Goal: Communication & Community: Answer question/provide support

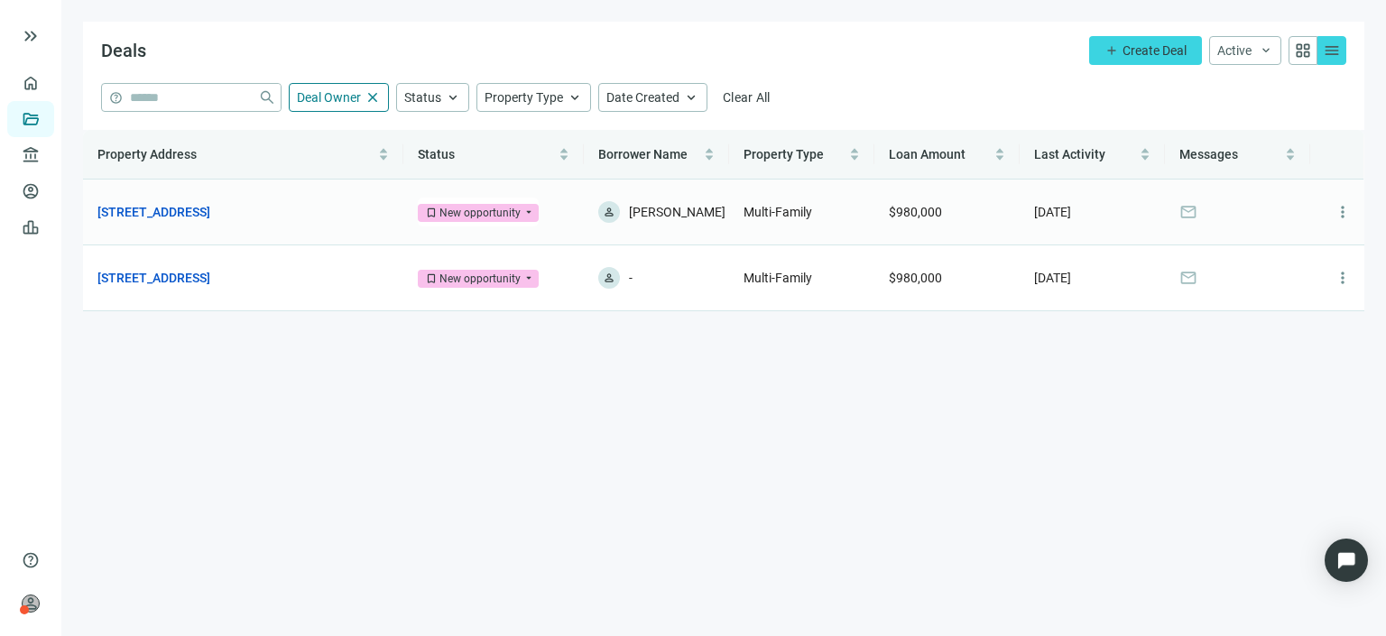
click at [1192, 207] on span "mail" at bounding box center [1188, 212] width 18 height 18
click at [1199, 156] on span "Messages" at bounding box center [1208, 154] width 59 height 14
click at [210, 208] on link "[STREET_ADDRESS]" at bounding box center [153, 212] width 113 height 20
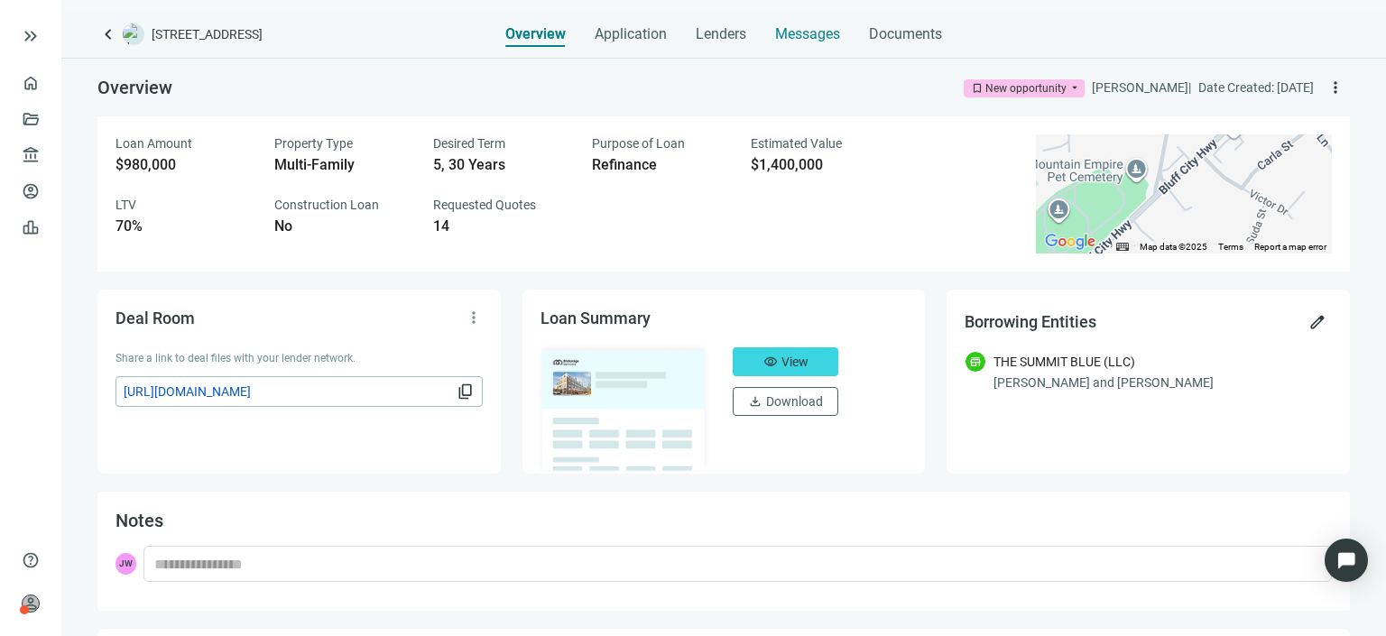
click at [809, 40] on span "Messages" at bounding box center [807, 33] width 65 height 17
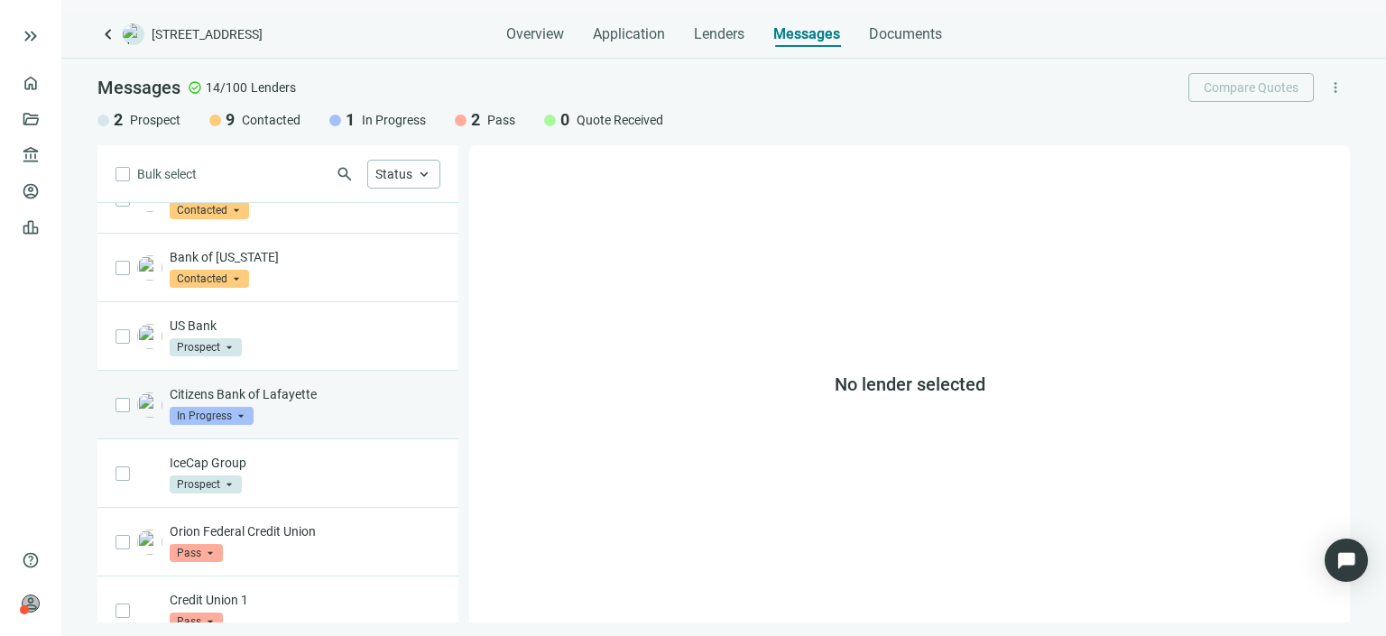
scroll to position [538, 0]
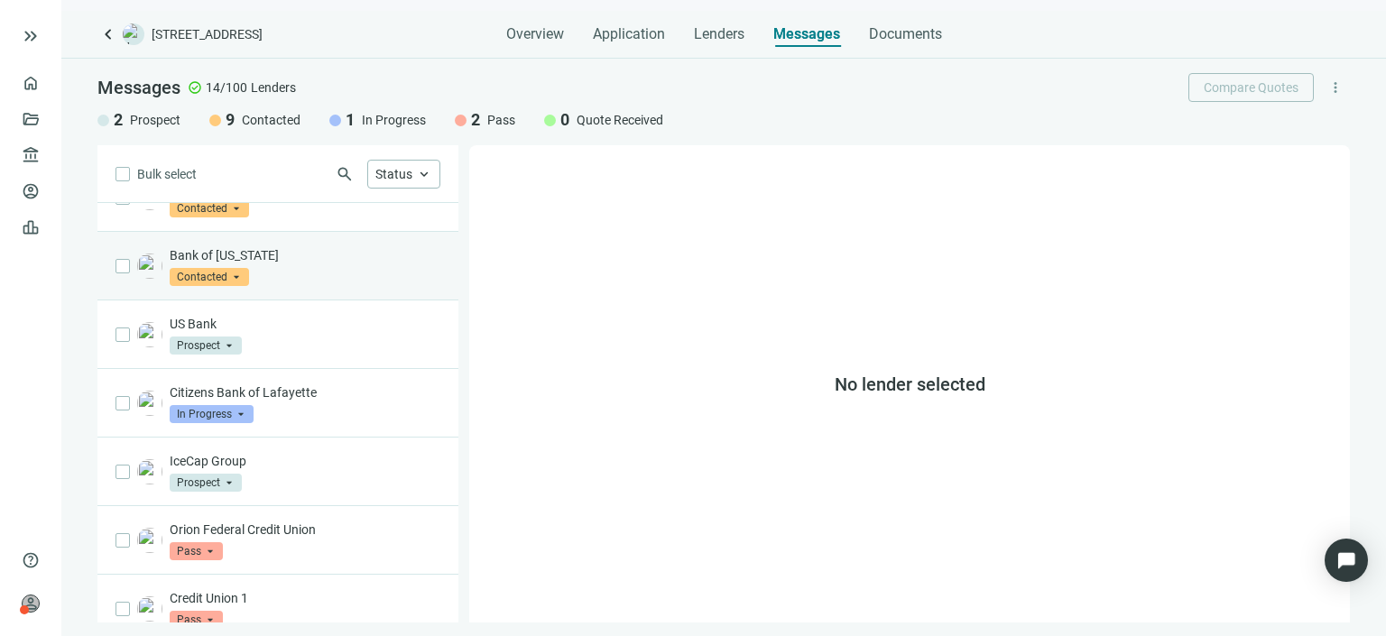
click at [274, 246] on p "Bank of [US_STATE]" at bounding box center [305, 255] width 271 height 18
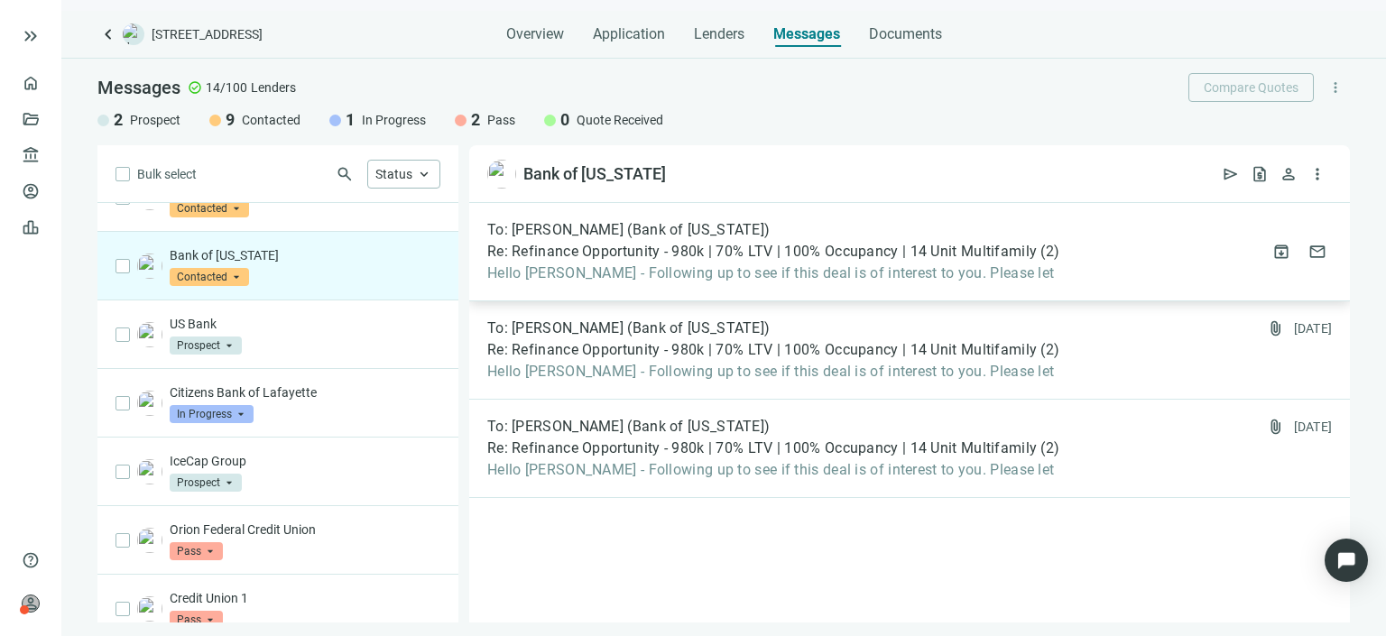
click at [606, 254] on span "Re: Refinance Opportunity - 980k | 70% LTV | 100% Occupancy | 14 Unit Multifami…" at bounding box center [761, 252] width 549 height 18
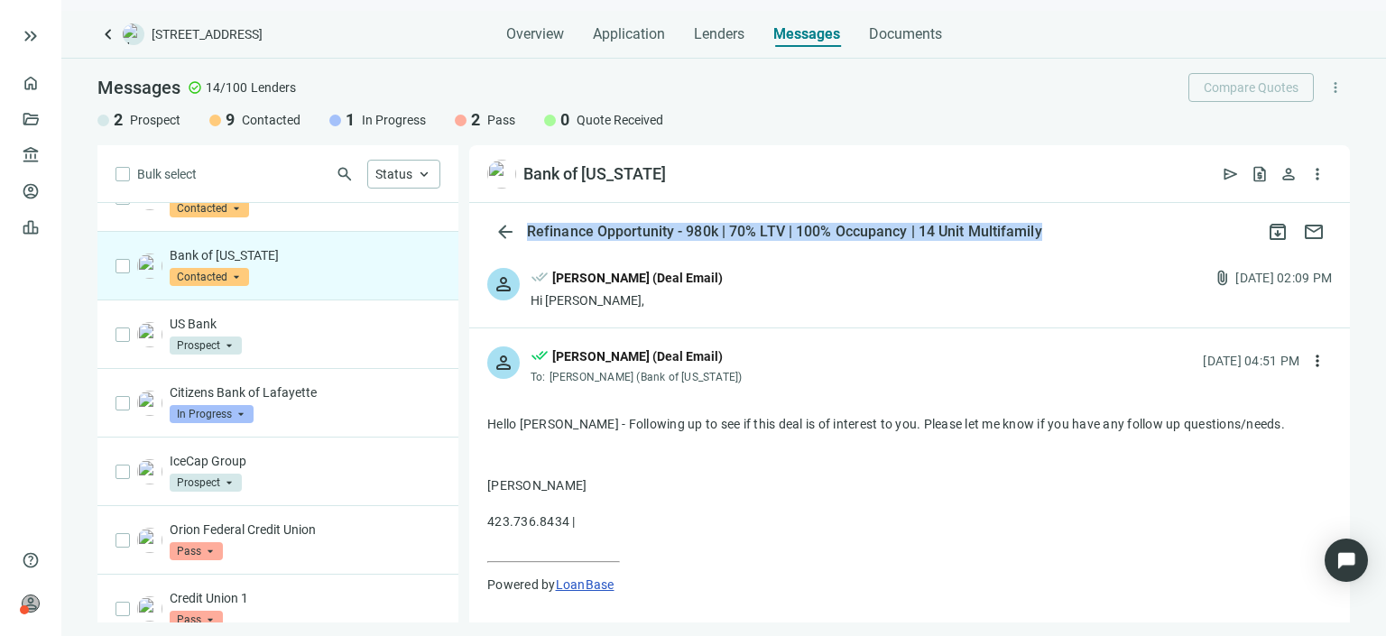
drag, startPoint x: 1047, startPoint y: 233, endPoint x: 529, endPoint y: 231, distance: 517.9
click at [529, 231] on div "arrow_back Refinance Opportunity - 980k | 70% LTV | 100% Occupancy | 14 Unit Mu…" at bounding box center [909, 232] width 881 height 36
copy div "Refinance Opportunity - 980k | 70% LTV | 100% Occupancy | 14 Unit Multifamily"
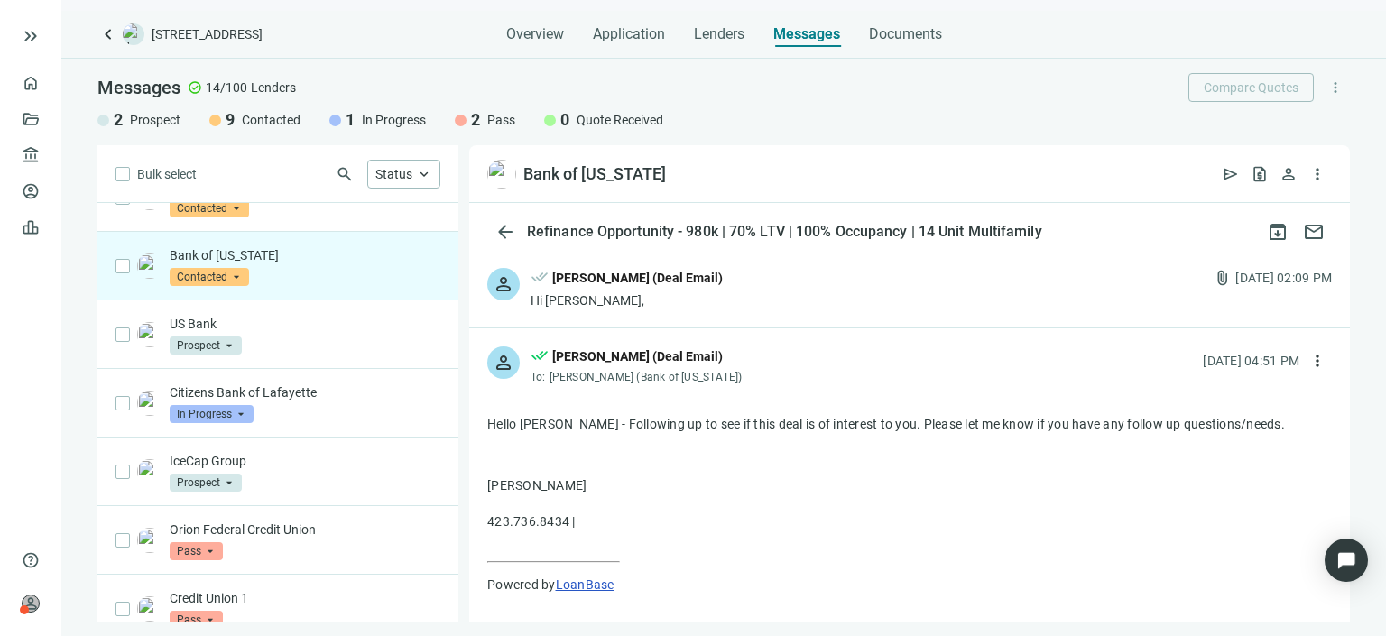
click at [577, 283] on div "[PERSON_NAME] (Deal Email)" at bounding box center [637, 278] width 171 height 20
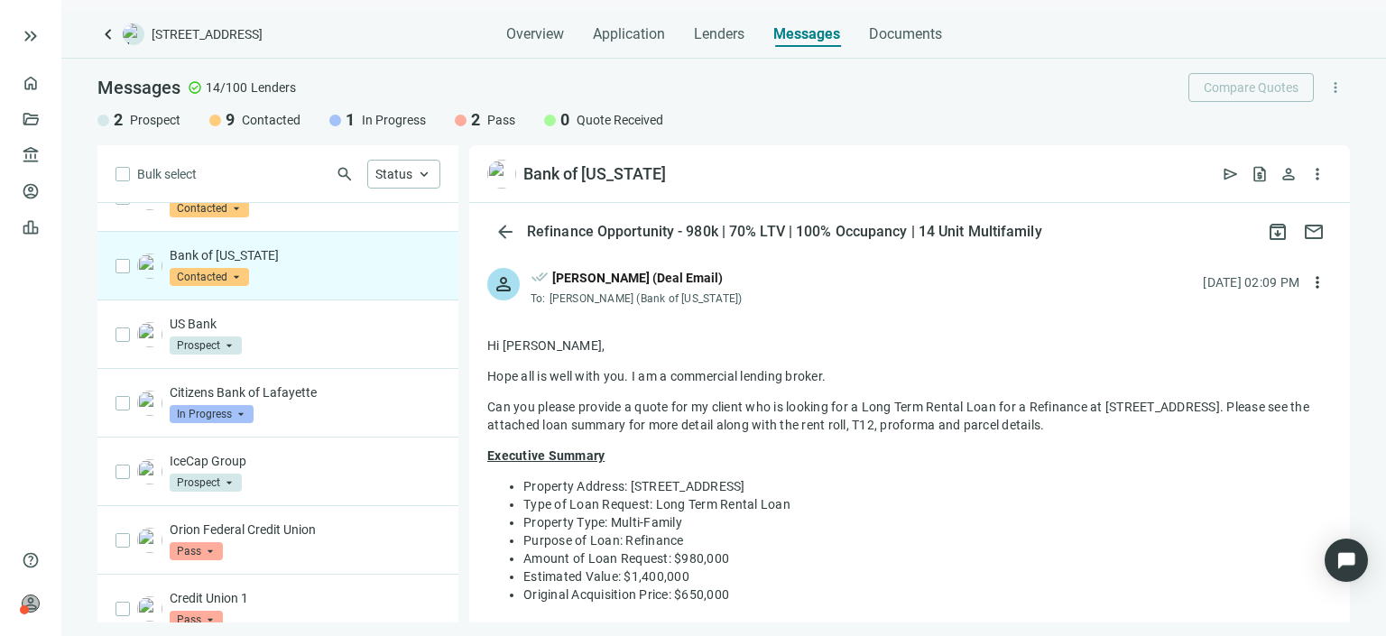
drag, startPoint x: 722, startPoint y: 394, endPoint x: 481, endPoint y: 365, distance: 242.7
click at [776, 226] on div "Refinance Opportunity - 980k | 70% LTV | 100% Occupancy | 14 Unit Multifamily" at bounding box center [784, 232] width 522 height 18
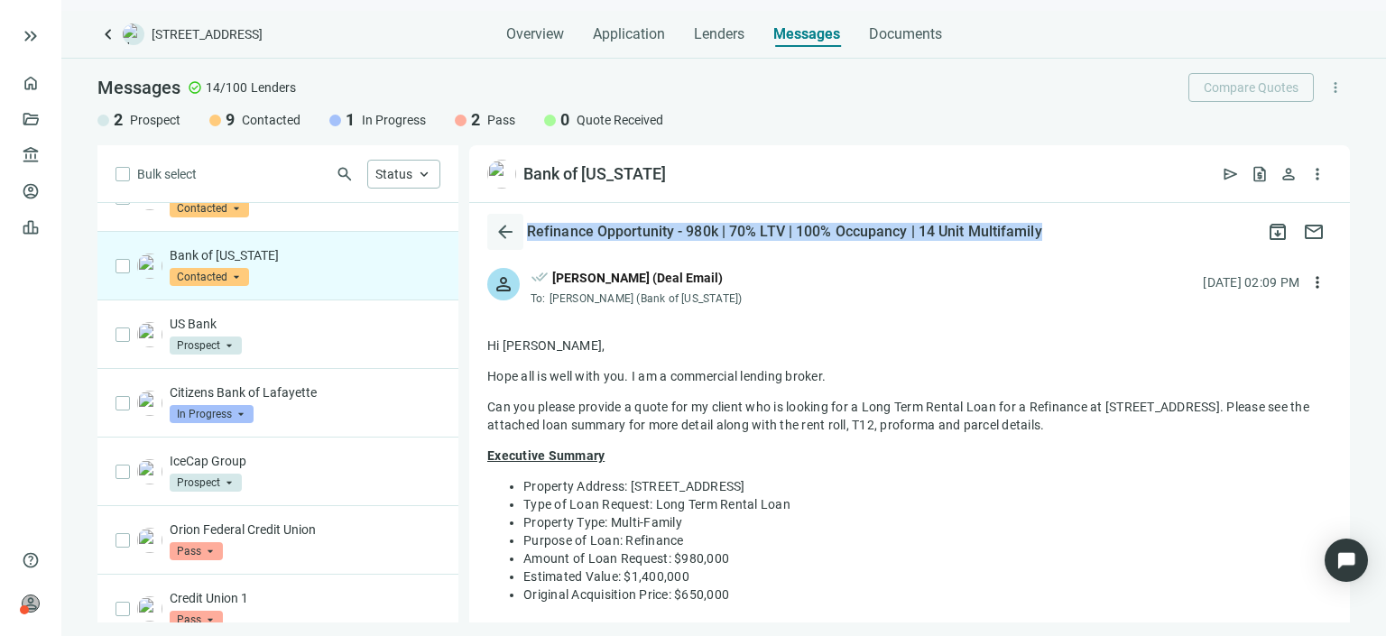
drag, startPoint x: 1048, startPoint y: 232, endPoint x: 522, endPoint y: 222, distance: 526.1
click at [522, 222] on div "arrow_back Refinance Opportunity - 980k | 70% LTV | 100% Occupancy | 14 Unit Mu…" at bounding box center [909, 232] width 881 height 36
copy div "Refinance Opportunity - 980k | 70% LTV | 100% Occupancy | 14 Unit Multifamily"
